Goal: Task Accomplishment & Management: Manage account settings

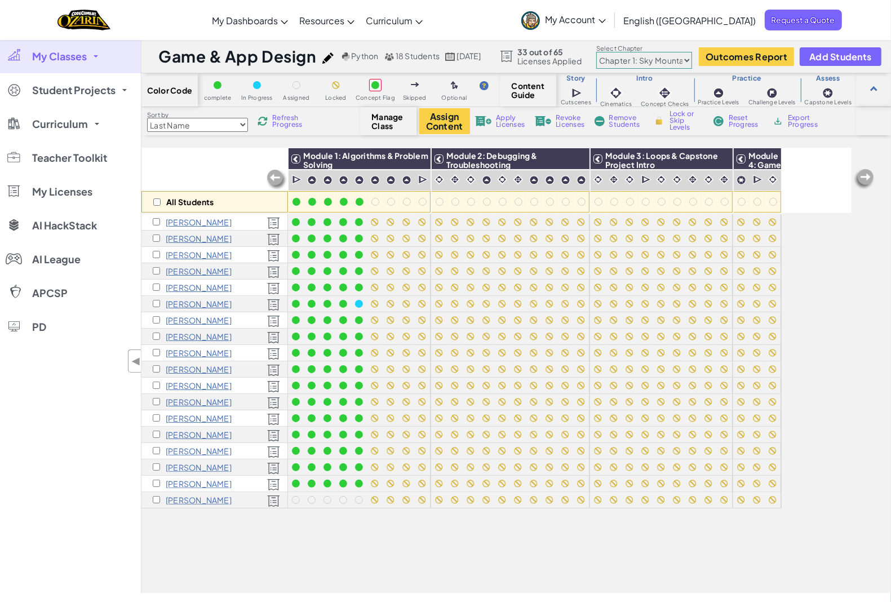
click at [289, 116] on span "Refresh Progress" at bounding box center [289, 121] width 35 height 14
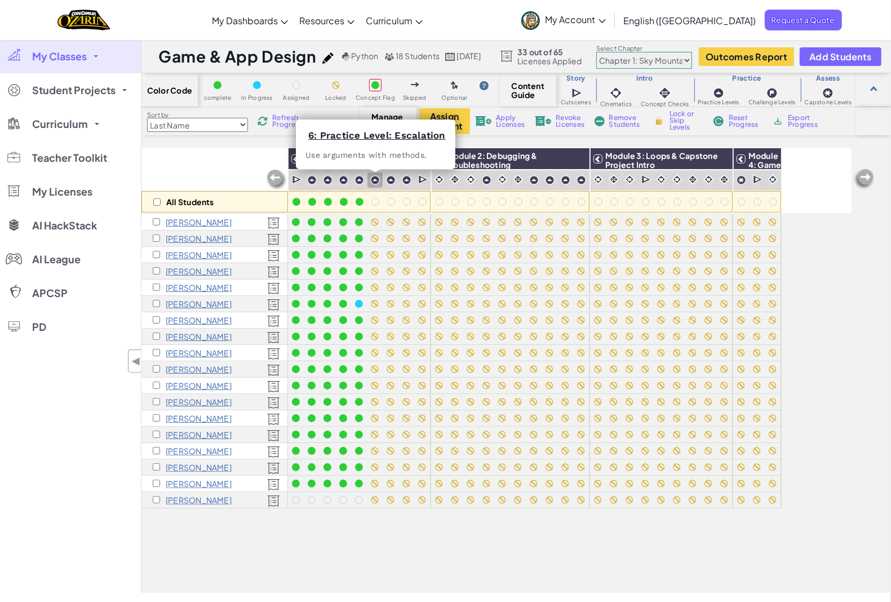
click at [378, 182] on img at bounding box center [375, 180] width 10 height 10
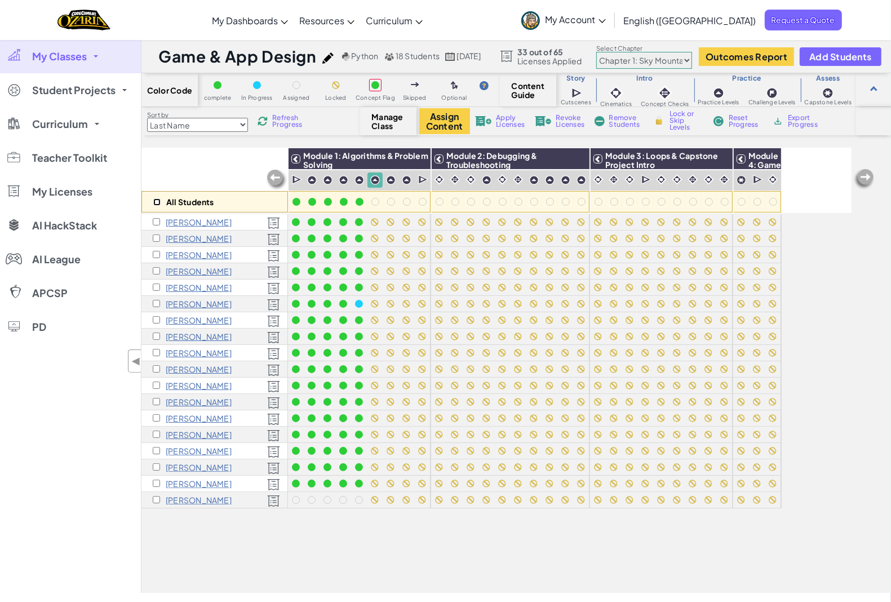
click at [157, 204] on input "checkbox" at bounding box center [156, 201] width 7 height 7
checkbox input "true"
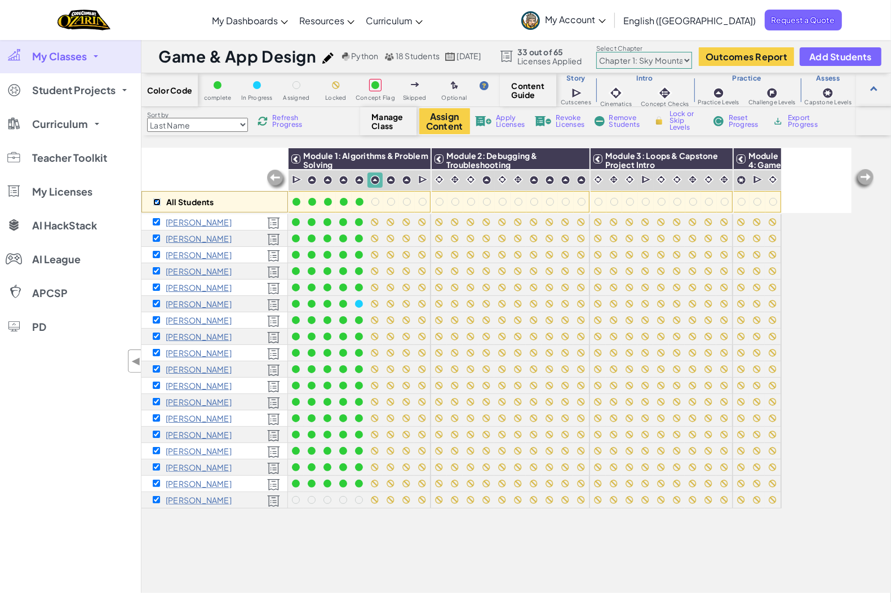
checkbox input "true"
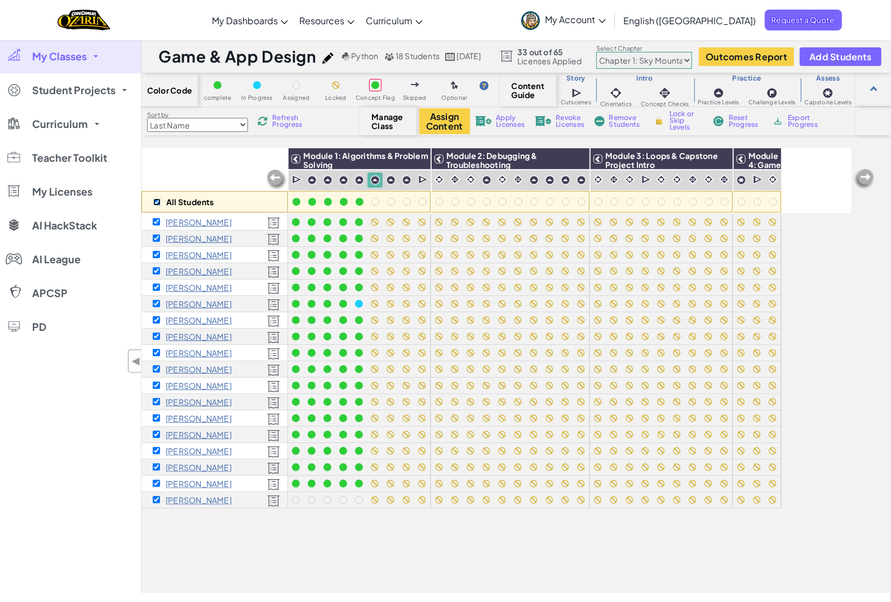
checkbox input "true"
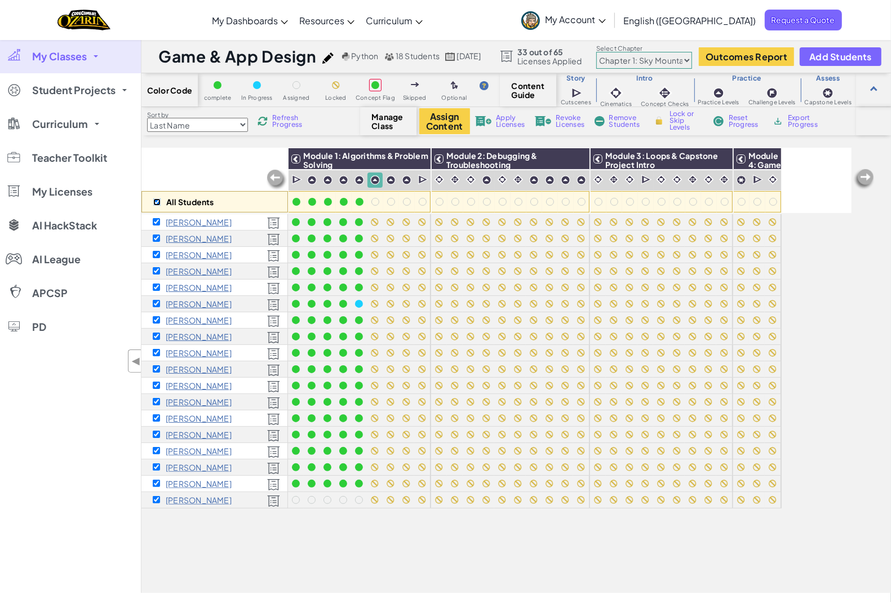
checkbox input "true"
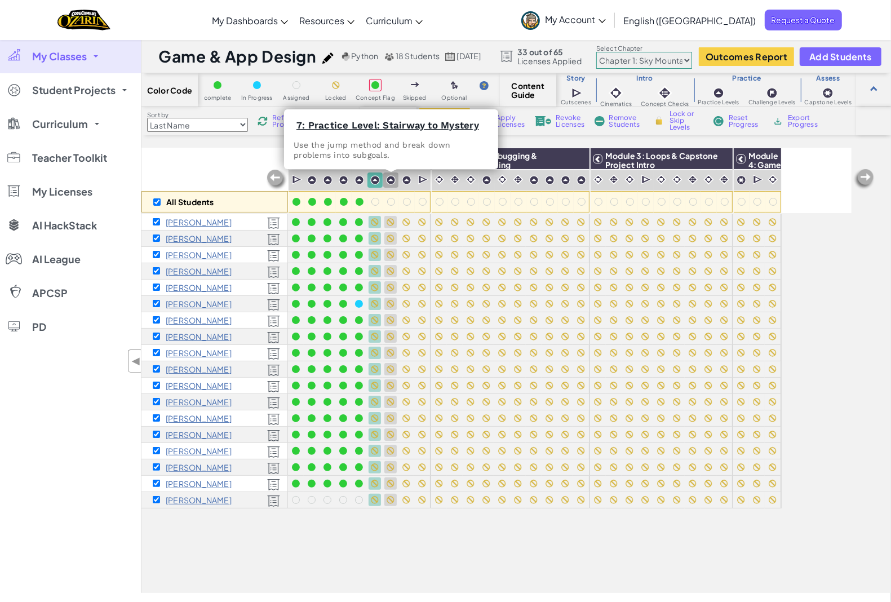
click at [392, 181] on img at bounding box center [391, 180] width 10 height 10
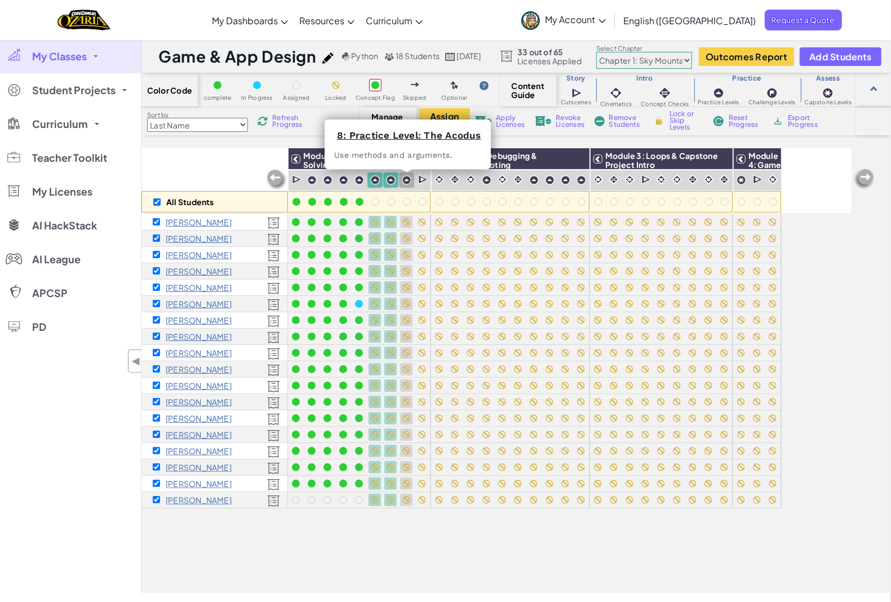
click at [406, 179] on img at bounding box center [407, 180] width 10 height 10
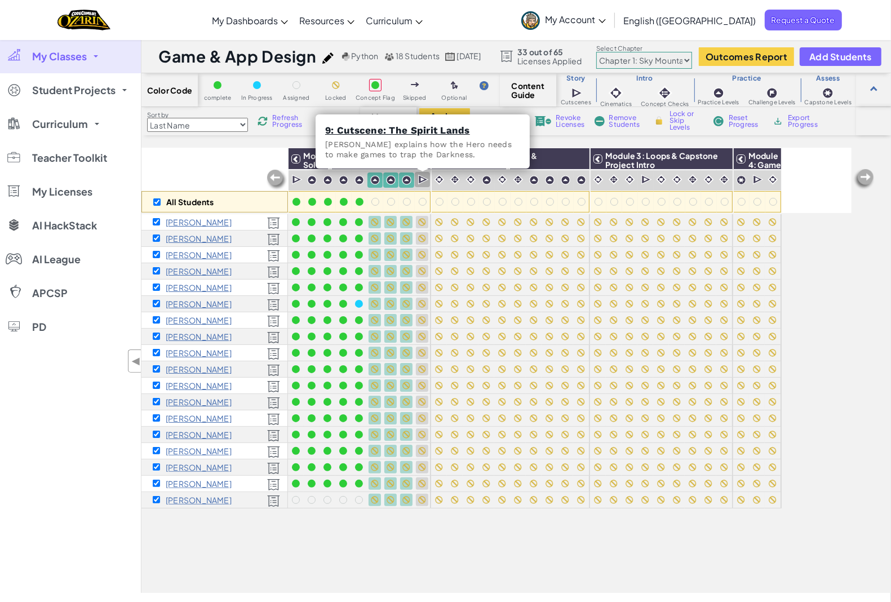
click at [424, 181] on img at bounding box center [423, 179] width 11 height 11
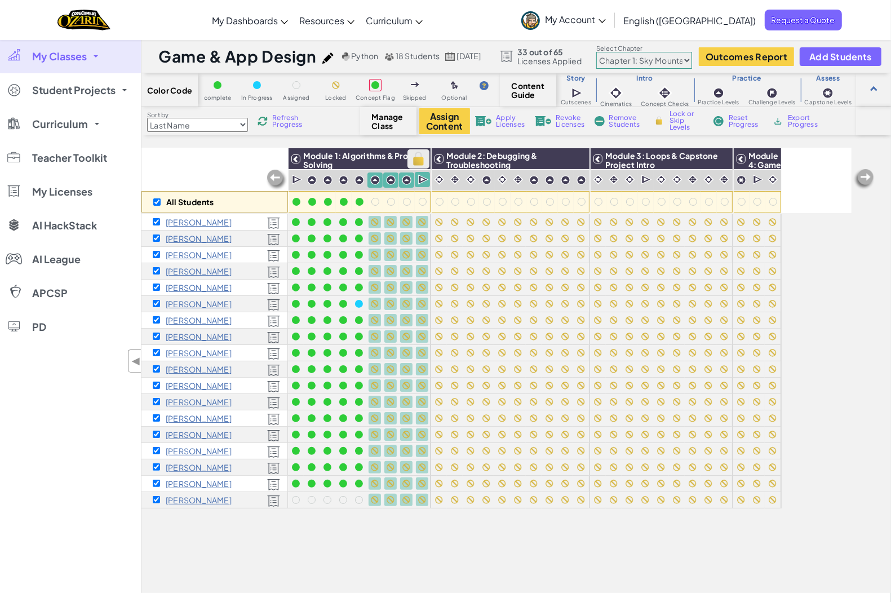
click at [427, 158] on img at bounding box center [419, 159] width 20 height 17
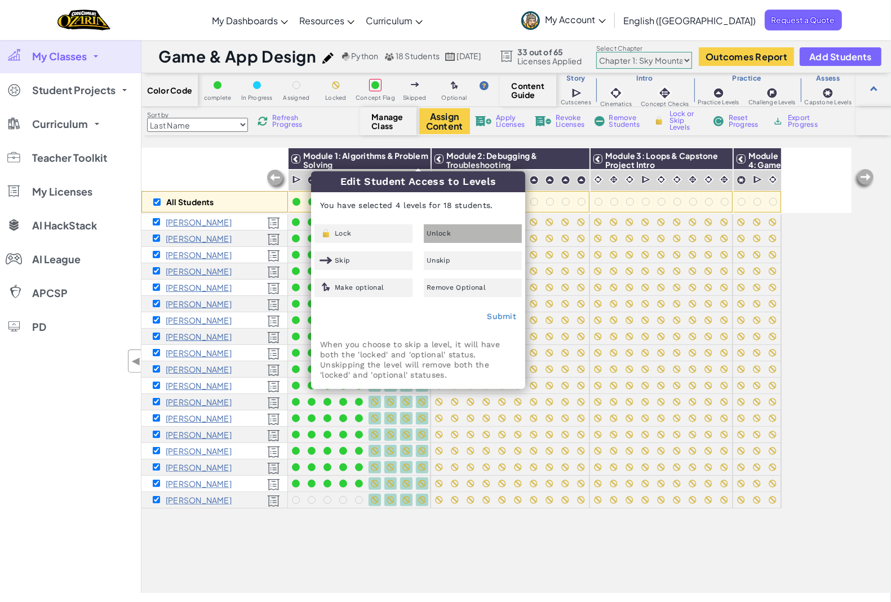
click at [465, 230] on div "Unlock" at bounding box center [473, 233] width 98 height 19
click at [500, 316] on link "Submit" at bounding box center [501, 316] width 29 height 9
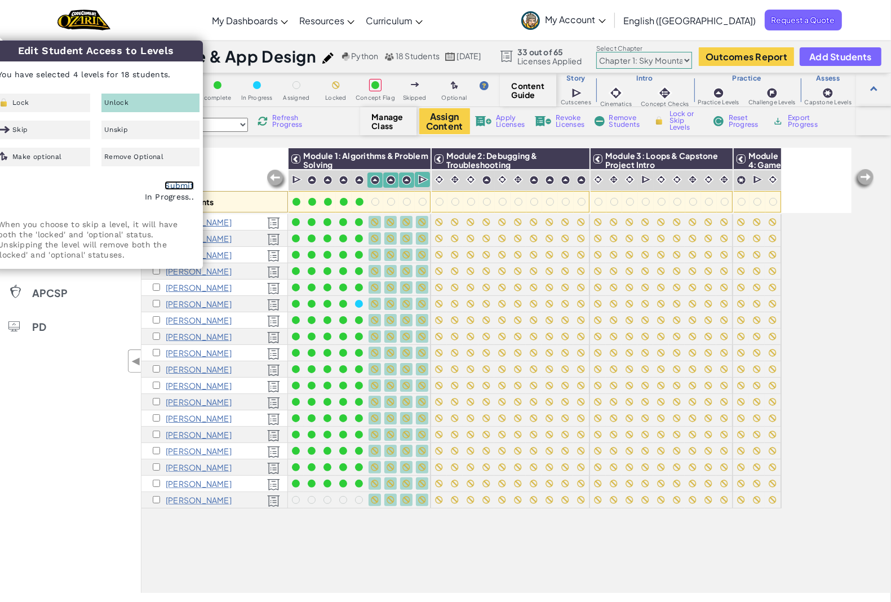
checkbox input "false"
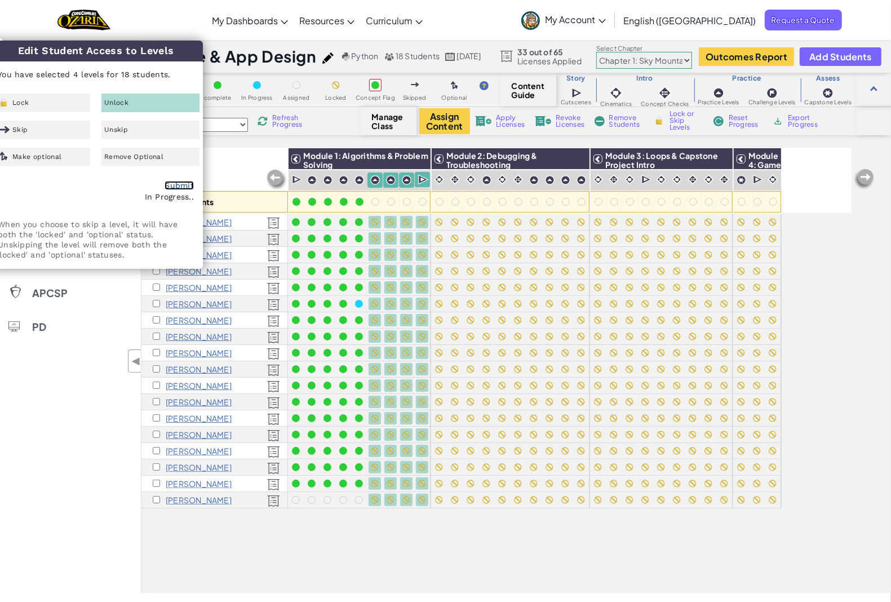
checkbox input "false"
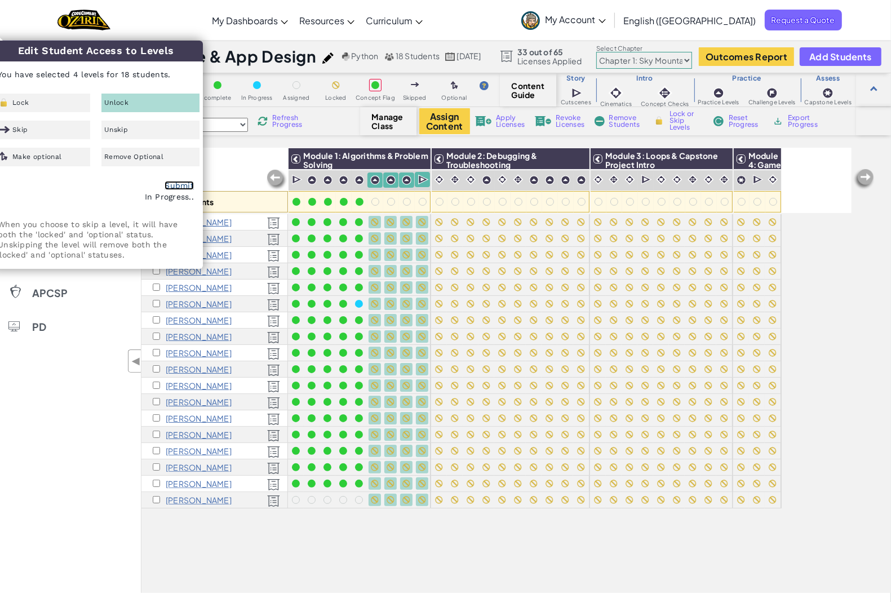
checkbox input "false"
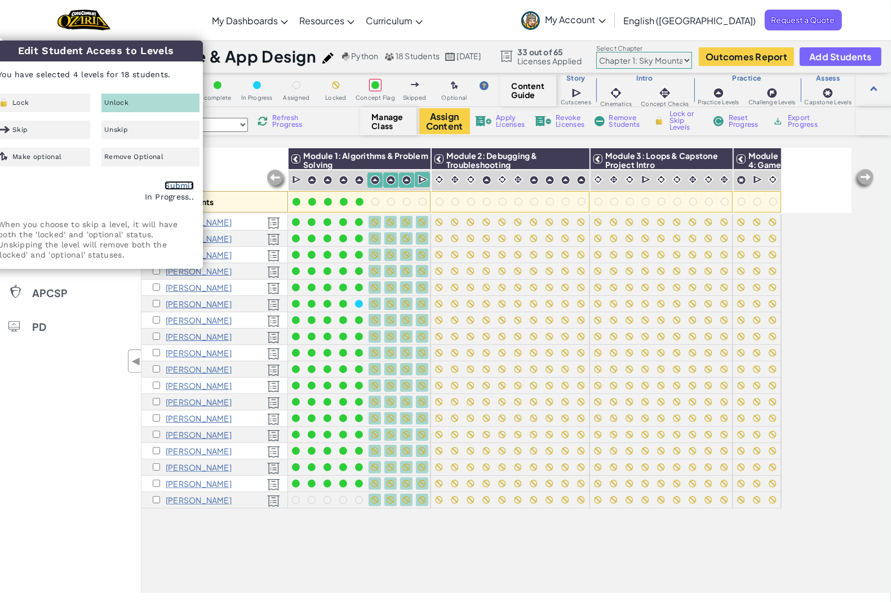
checkbox input "false"
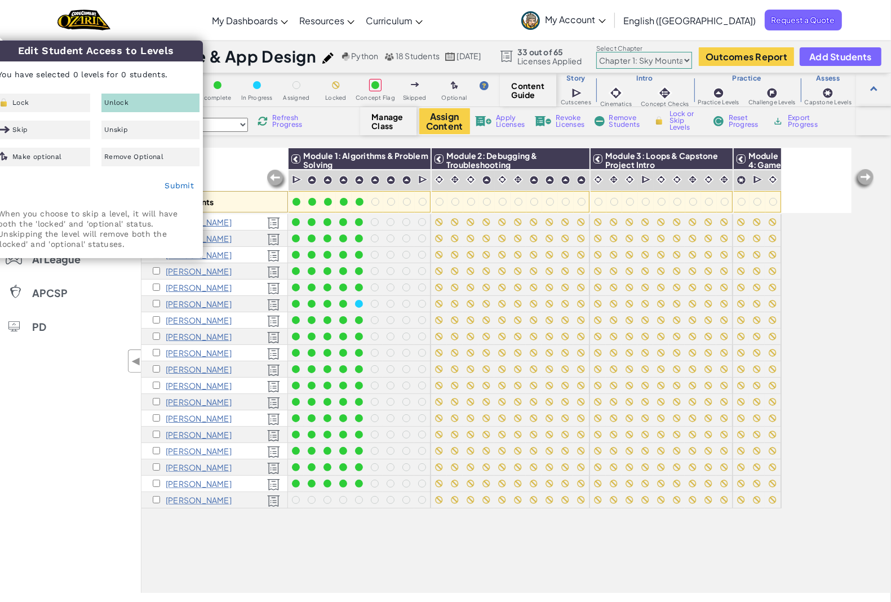
click at [71, 451] on div "My Classes All Classes Game & App Design Student Projects Game & App Design Cur…" at bounding box center [70, 316] width 141 height 554
